Goal: Information Seeking & Learning: Learn about a topic

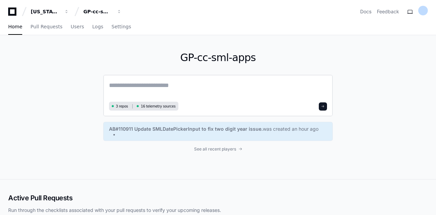
click at [165, 94] on textarea at bounding box center [218, 90] width 218 height 19
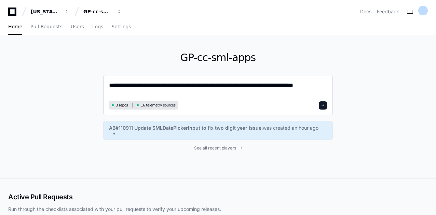
type textarea "**********"
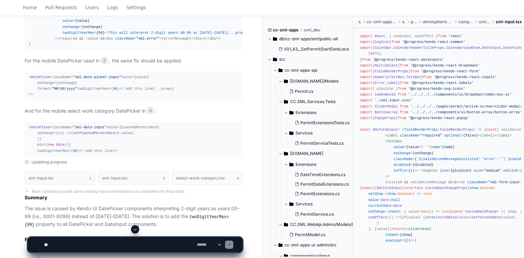
scroll to position [684, 0]
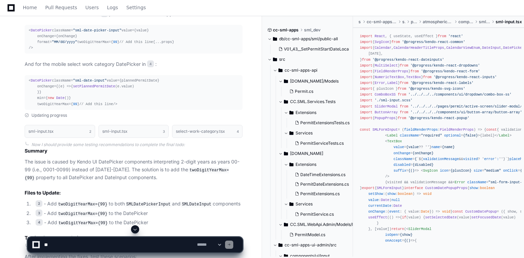
click at [53, 51] on div "< DatePicker className= "sml-date-picker-input" value={value} onChange={onChang…" at bounding box center [134, 40] width 210 height 24
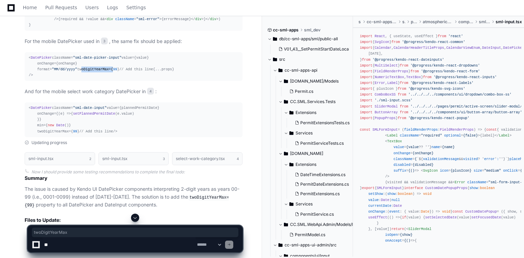
scroll to position [602, 0]
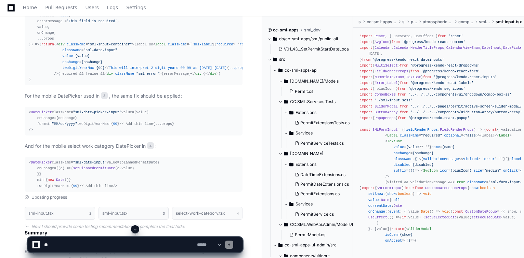
click at [76, 70] on span "twoDigitYearMax" at bounding box center [78, 68] width 31 height 4
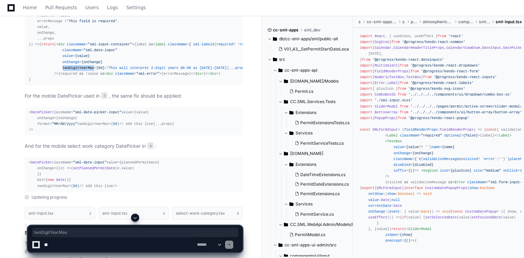
click at [76, 70] on span "twoDigitYearMax" at bounding box center [78, 68] width 31 height 4
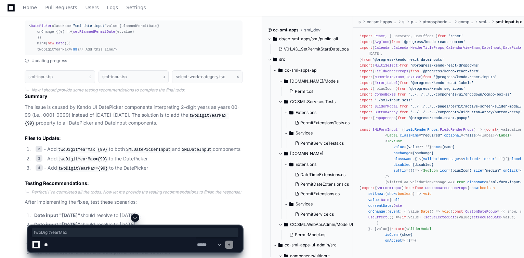
scroll to position [766, 0]
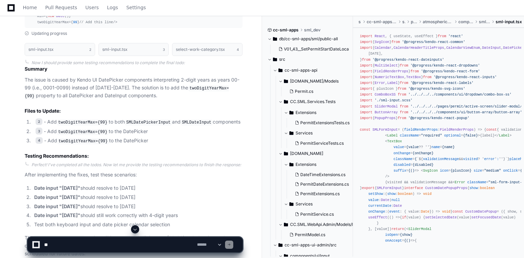
click at [73, 6] on span "setPlannedPermitDate" at bounding box center [94, 4] width 42 height 4
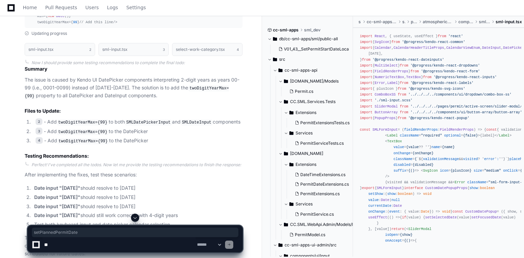
click at [73, 6] on span "setPlannedPermitDate" at bounding box center [94, 4] width 42 height 4
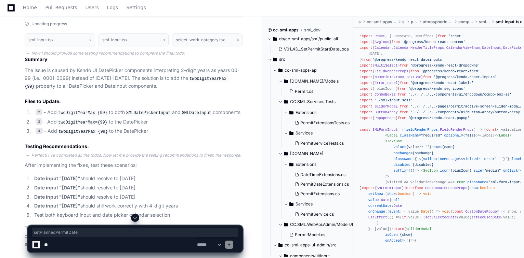
scroll to position [793, 0]
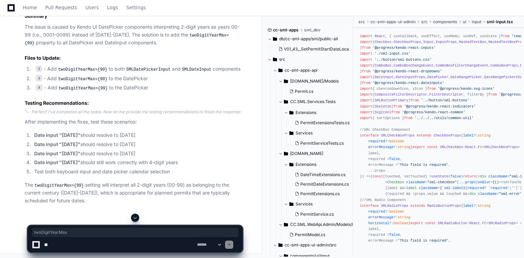
scroll to position [766, 0]
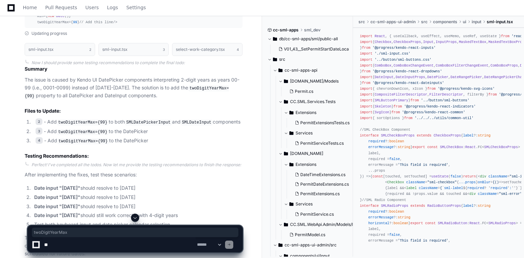
copy span "DatePicker"
